Goal: Navigation & Orientation: Go to known website

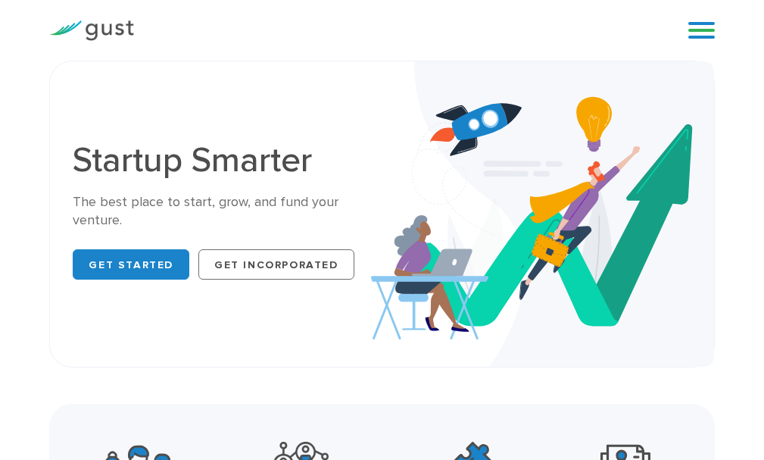
click at [691, 38] on link at bounding box center [701, 30] width 27 height 23
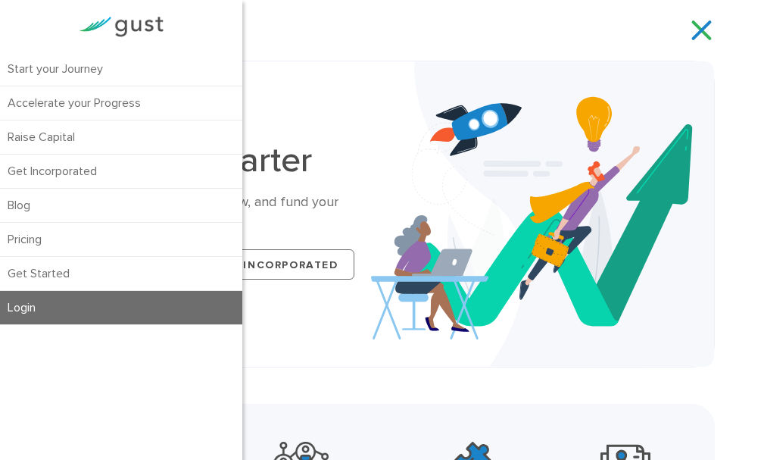
click at [39, 311] on link "Login" at bounding box center [121, 307] width 242 height 33
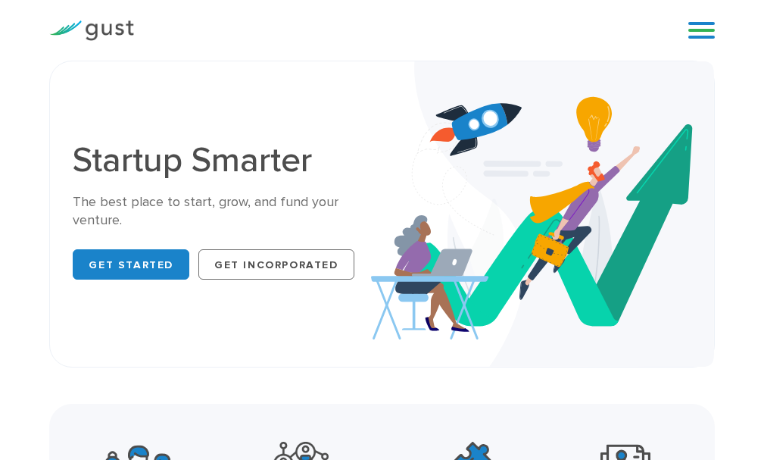
click at [707, 27] on link at bounding box center [701, 30] width 27 height 23
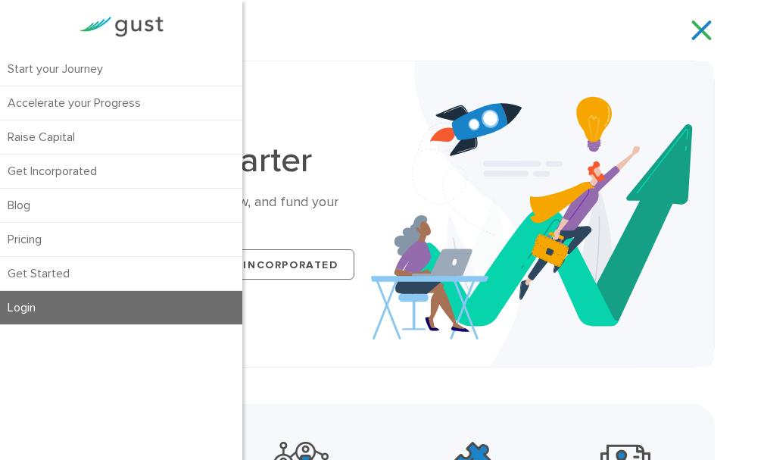
click at [55, 312] on link "Login" at bounding box center [121, 307] width 242 height 33
